Goal: Task Accomplishment & Management: Manage account settings

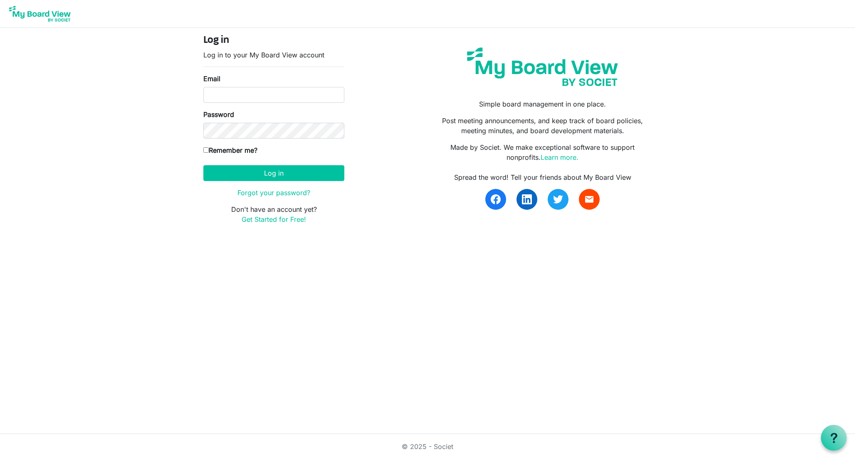
click at [332, 99] on keeper-lock "Open Keeper Popup" at bounding box center [334, 95] width 10 height 10
click at [335, 94] on keeper-lock "Open Keeper Popup" at bounding box center [334, 95] width 10 height 10
type input "[EMAIL_ADDRESS][DOMAIN_NAME]"
click at [273, 173] on button "Log in" at bounding box center [273, 173] width 141 height 16
